Goal: Task Accomplishment & Management: Use online tool/utility

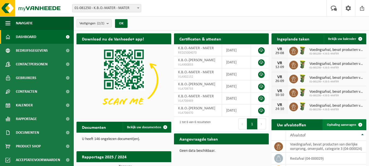
click at [338, 124] on span "Ophaling aanvragen" at bounding box center [341, 125] width 29 height 4
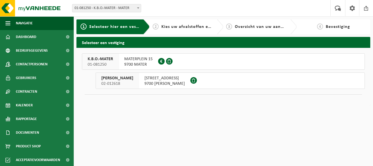
click at [139, 56] on div "MATERPLEIN 15 9700 MATER" at bounding box center [138, 62] width 39 height 16
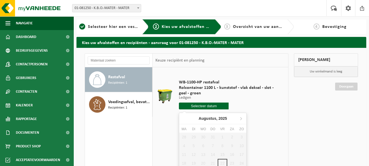
click at [218, 107] on input "text" at bounding box center [204, 106] width 50 height 7
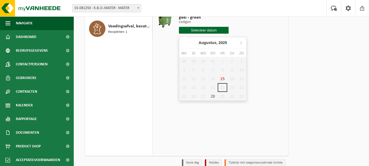
scroll to position [82, 0]
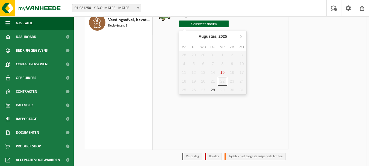
click at [222, 81] on div "28 29 30 31 1 2 3 4 5 6 7 8 9 10 11 12 13 14 15 16 17 18 19 20 21 22 23 24 25 2…" at bounding box center [212, 73] width 67 height 44
click at [213, 90] on div "28" at bounding box center [213, 90] width 10 height 9
type input "Van 2025-08-28"
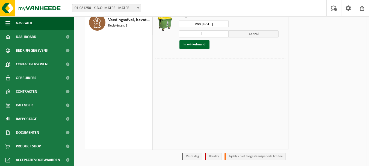
scroll to position [55, 0]
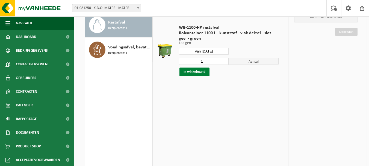
click at [200, 72] on button "In winkelmand" at bounding box center [195, 72] width 30 height 9
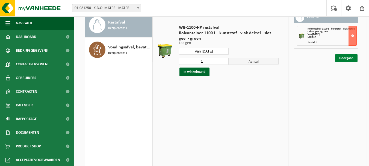
click at [344, 60] on link "Doorgaan" at bounding box center [346, 58] width 22 height 8
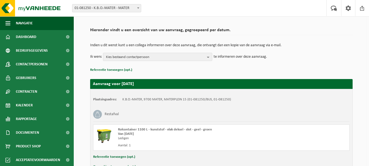
scroll to position [69, 0]
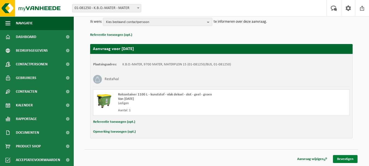
click at [343, 159] on link "Bevestigen" at bounding box center [345, 159] width 25 height 8
